Goal: Communication & Community: Answer question/provide support

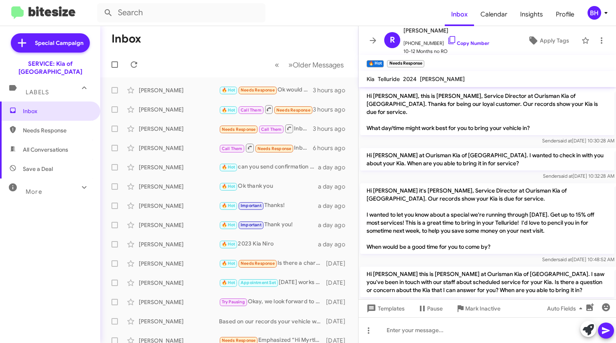
scroll to position [539, 0]
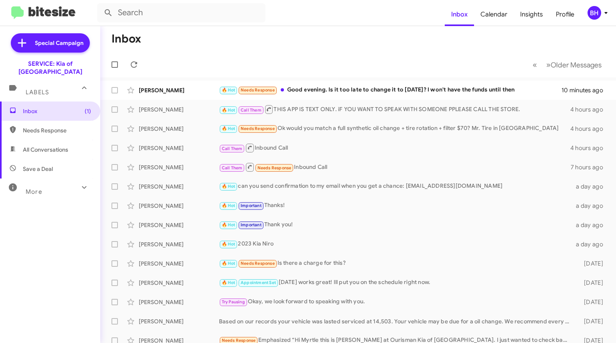
click at [375, 92] on div "🔥 Hot Needs Response Good evening. Is it too late to change it to Thursday? I w…" at bounding box center [390, 89] width 342 height 9
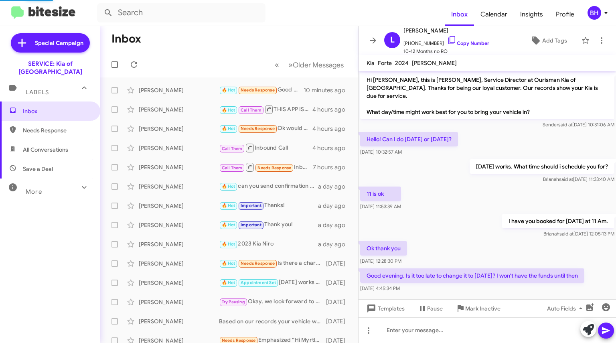
scroll to position [0, 0]
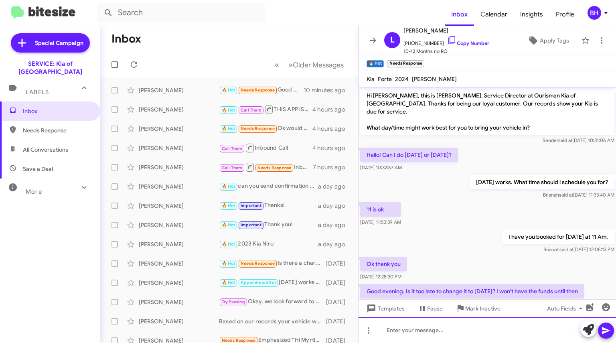
click at [425, 332] on div at bounding box center [486, 330] width 257 height 26
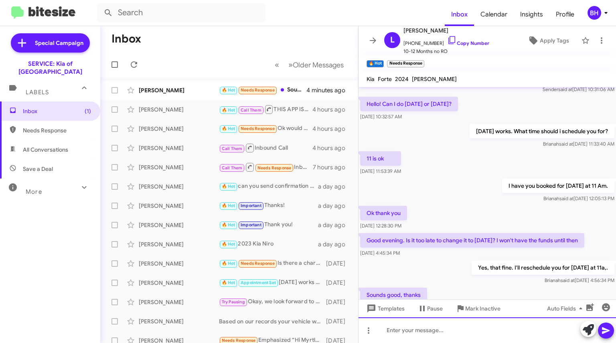
scroll to position [75, 0]
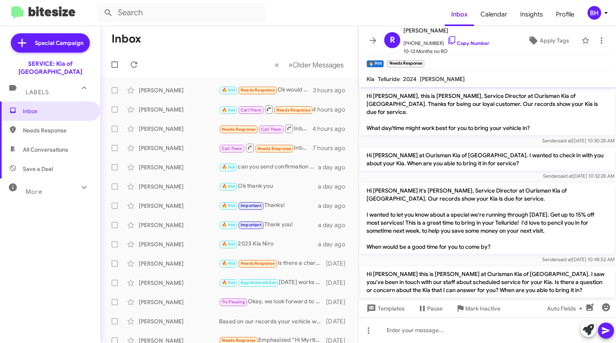
scroll to position [539, 0]
